Goal: Information Seeking & Learning: Learn about a topic

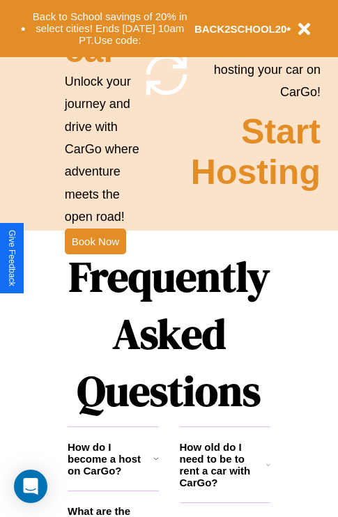
scroll to position [1689, 0]
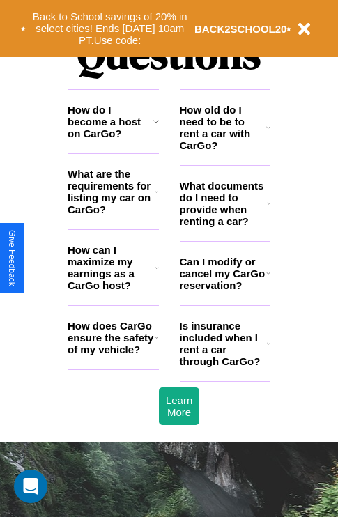
click at [113, 355] on h3 "How does CarGo ensure the safety of my vehicle?" at bounding box center [111, 338] width 87 height 36
click at [155, 127] on icon at bounding box center [156, 121] width 6 height 11
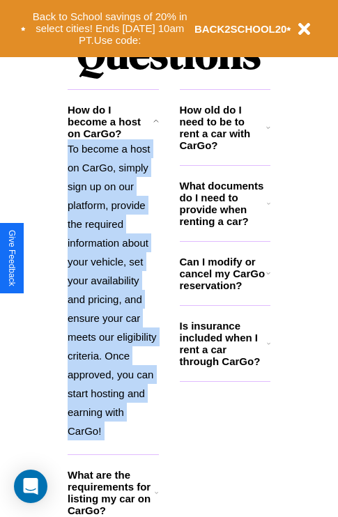
click at [155, 127] on icon at bounding box center [156, 121] width 6 height 11
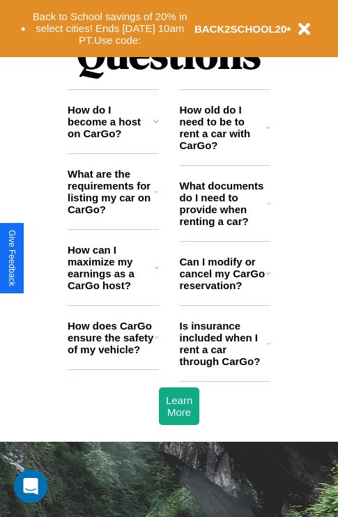
click at [113, 290] on h3 "How can I maximize my earnings as a CarGo host?" at bounding box center [111, 267] width 87 height 47
click at [224, 366] on h3 "Is insurance included when I rent a car through CarGo?" at bounding box center [223, 343] width 87 height 47
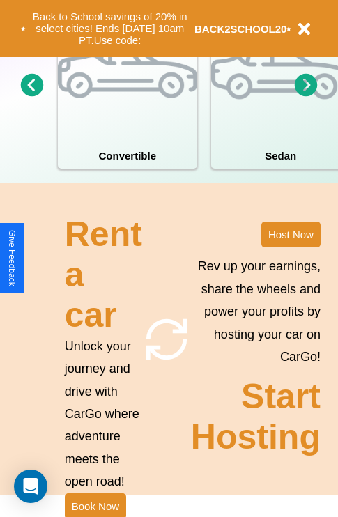
scroll to position [1086, 0]
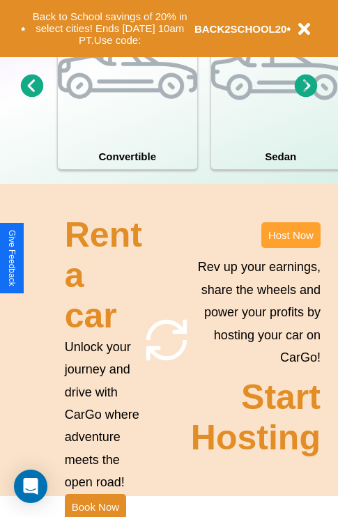
click at [291, 248] on button "Host Now" at bounding box center [290, 235] width 59 height 26
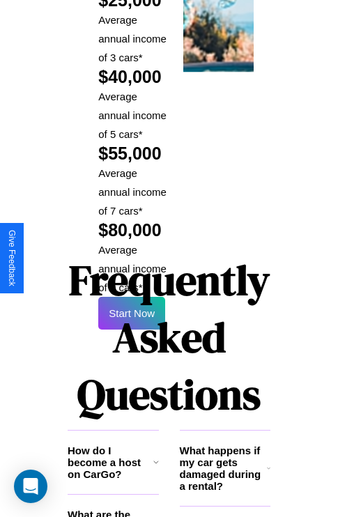
scroll to position [2051, 0]
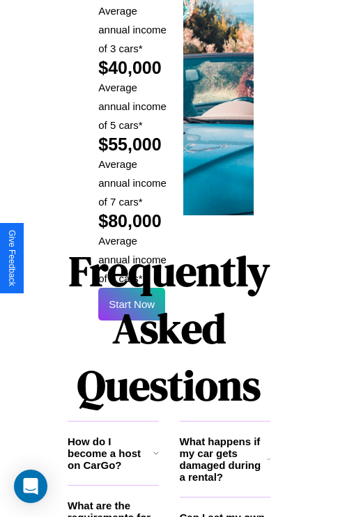
click at [132, 258] on h1 "Frequently Asked Questions" at bounding box center [169, 328] width 203 height 185
